Goal: Information Seeking & Learning: Check status

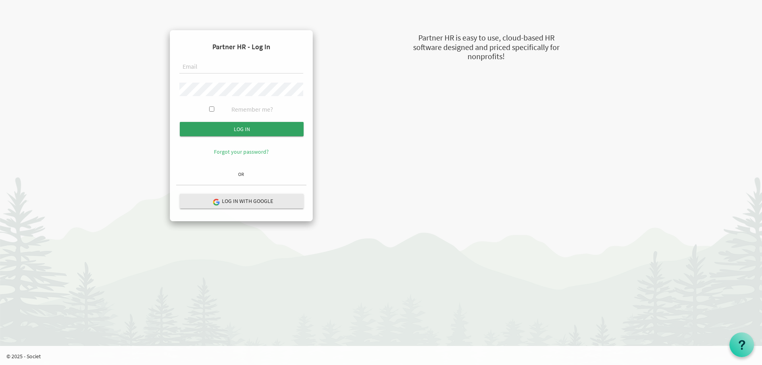
type input "natalie@uics.ca"
click at [236, 129] on input "Log in" at bounding box center [242, 129] width 124 height 14
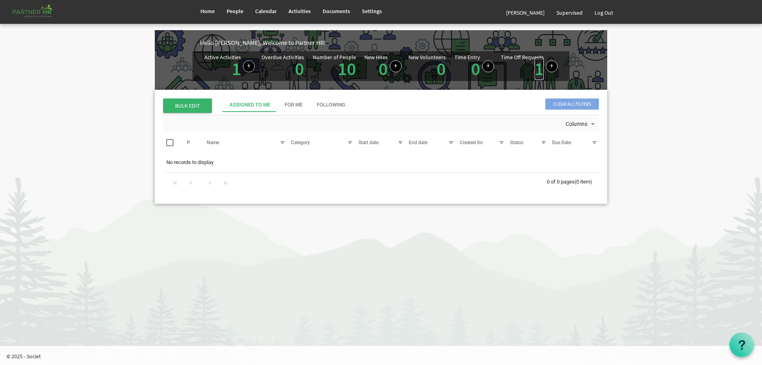
click at [539, 71] on link "1" at bounding box center [539, 69] width 9 height 22
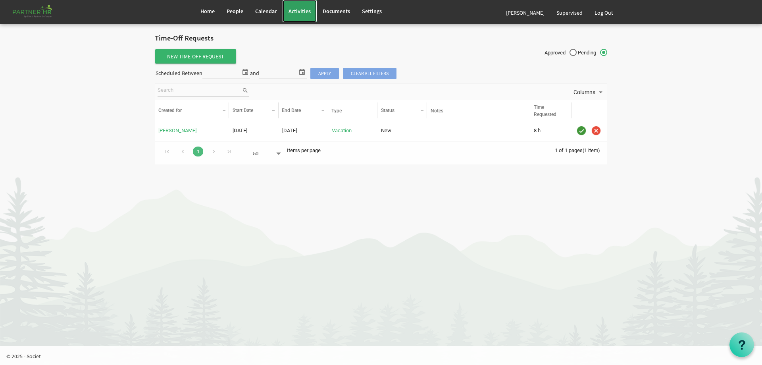
click at [303, 10] on span "Activities" at bounding box center [300, 11] width 22 height 7
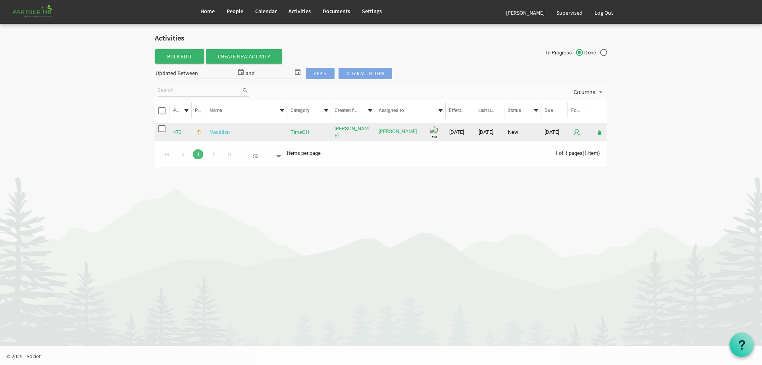
click at [213, 131] on link "Vacation" at bounding box center [220, 132] width 20 height 6
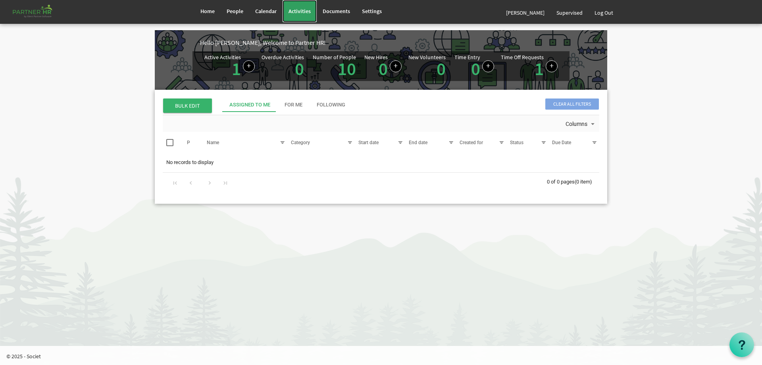
click at [303, 13] on span "Activities" at bounding box center [300, 11] width 22 height 7
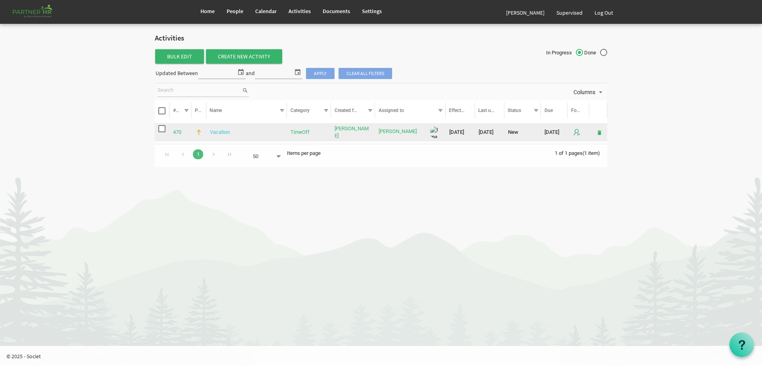
click at [225, 133] on link "Vacation" at bounding box center [220, 132] width 20 height 6
